Goal: Transaction & Acquisition: Purchase product/service

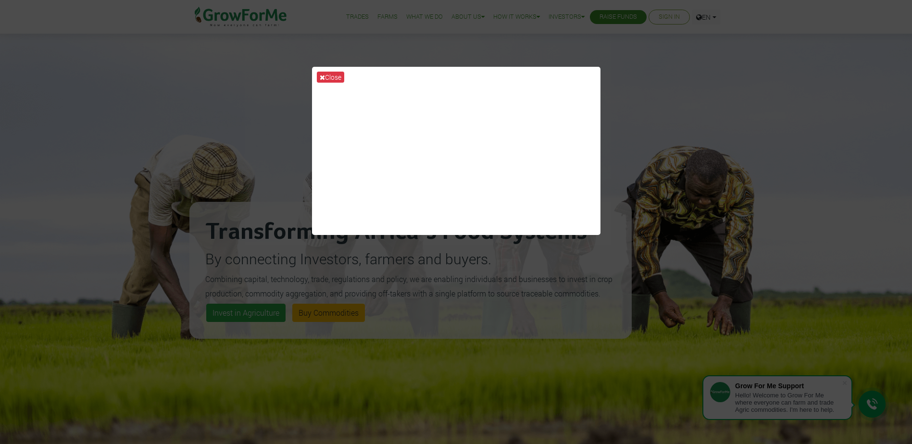
click at [207, 135] on div "Close" at bounding box center [456, 222] width 912 height 444
click at [747, 253] on div "Close" at bounding box center [456, 222] width 912 height 444
click at [148, 128] on div "Close" at bounding box center [456, 222] width 912 height 444
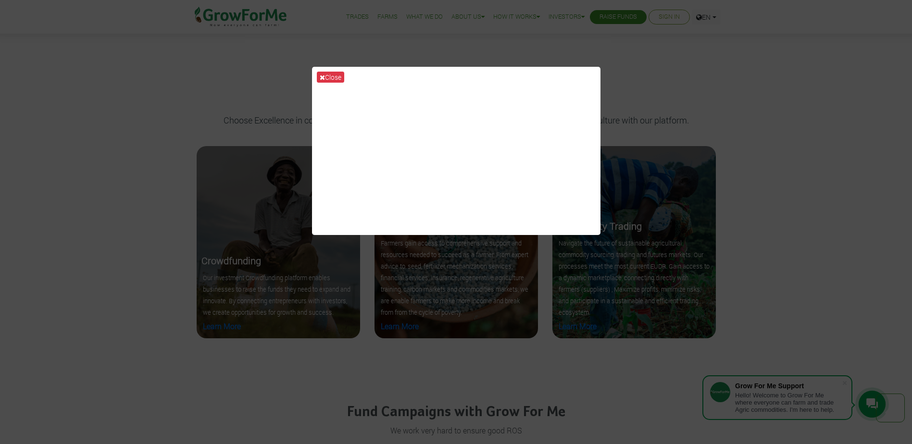
scroll to position [1009, 0]
click at [337, 75] on button "Close" at bounding box center [330, 77] width 27 height 11
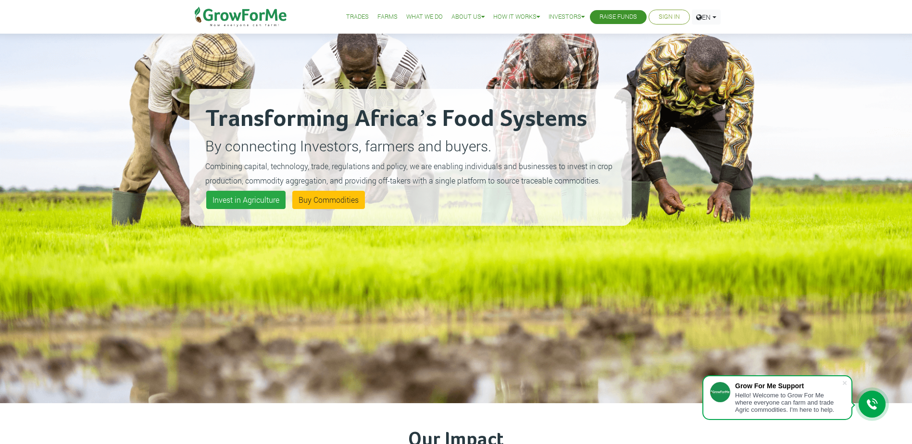
scroll to position [96, 0]
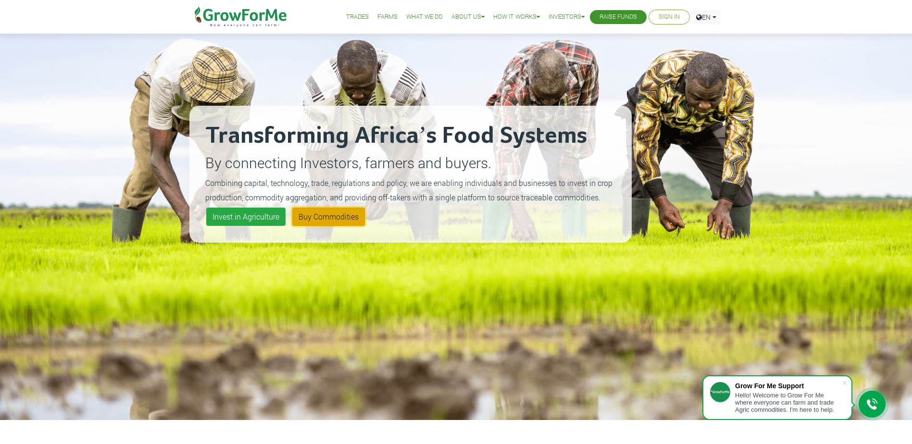
click at [327, 208] on link "Buy Commodities" at bounding box center [328, 217] width 73 height 18
click at [250, 221] on link "Invest in Agriculture" at bounding box center [245, 217] width 79 height 18
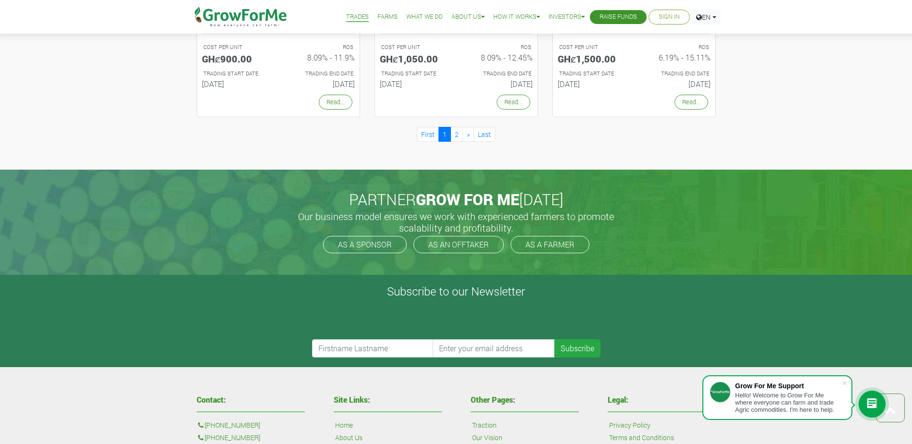
scroll to position [876, 0]
